Goal: Navigation & Orientation: Find specific page/section

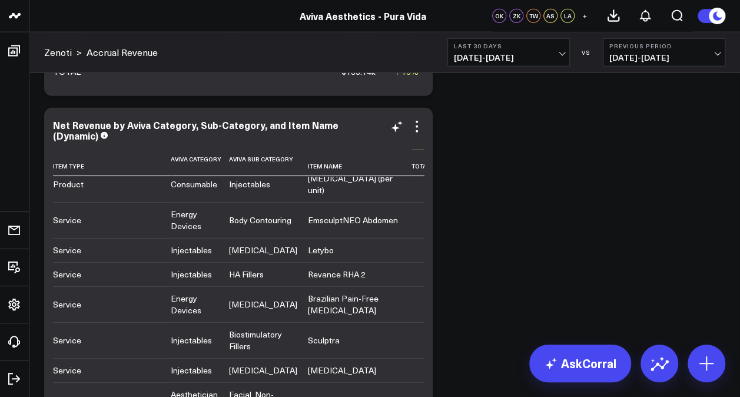
scroll to position [95, 0]
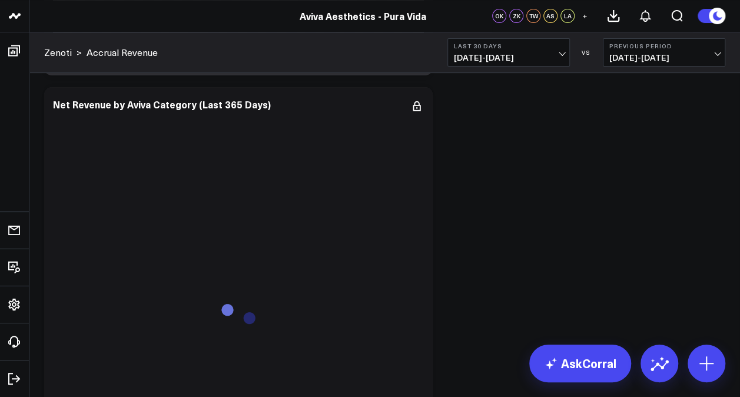
scroll to position [4605, 0]
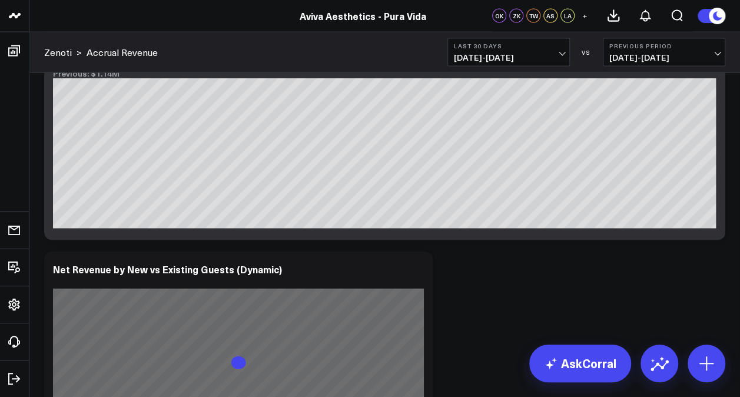
scroll to position [5589, 0]
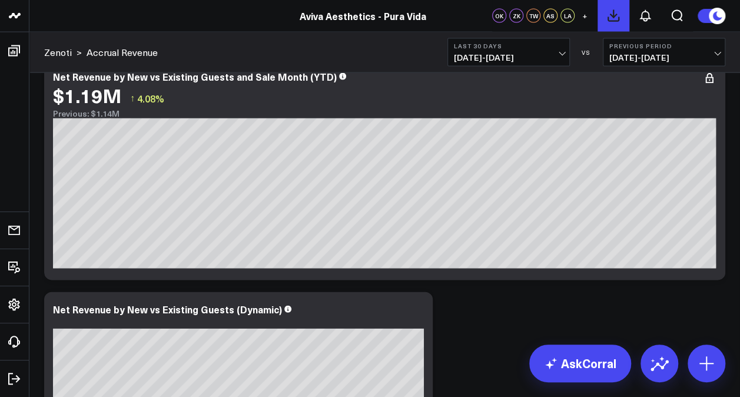
click at [613, 21] on icon at bounding box center [613, 16] width 11 height 11
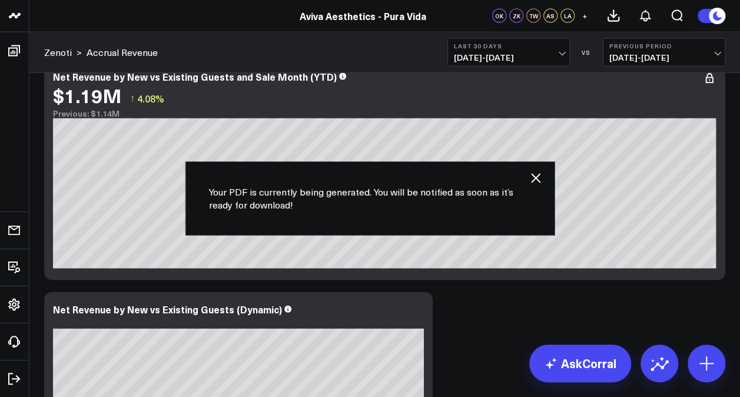
click at [536, 179] on icon "button" at bounding box center [535, 178] width 14 height 14
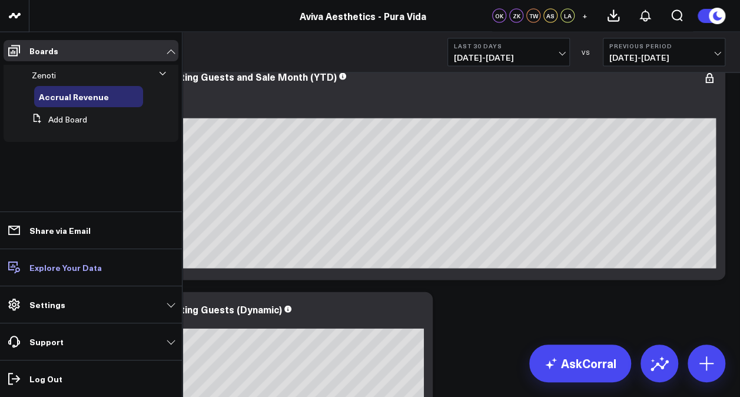
click at [51, 270] on p "Explore Your Data" at bounding box center [65, 266] width 72 height 9
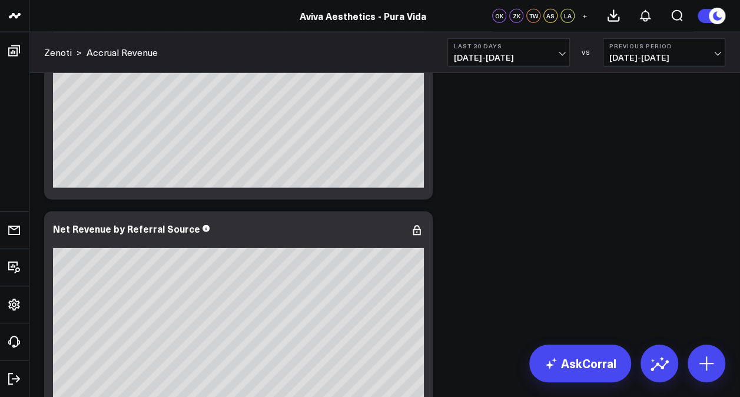
scroll to position [8164, 0]
